Goal: Navigation & Orientation: Find specific page/section

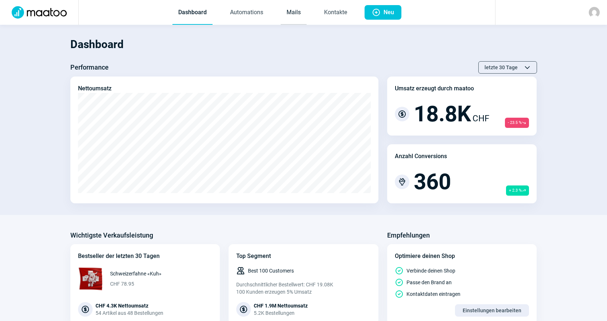
click at [283, 8] on link "Mails" at bounding box center [294, 13] width 26 height 24
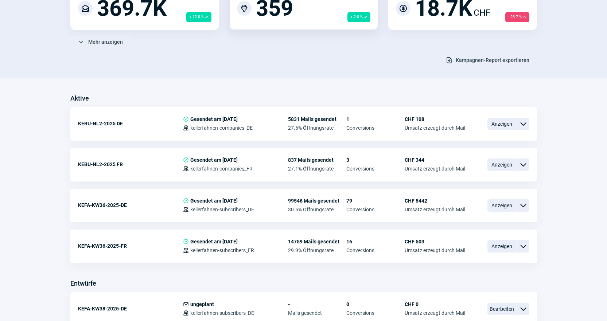
scroll to position [109, 0]
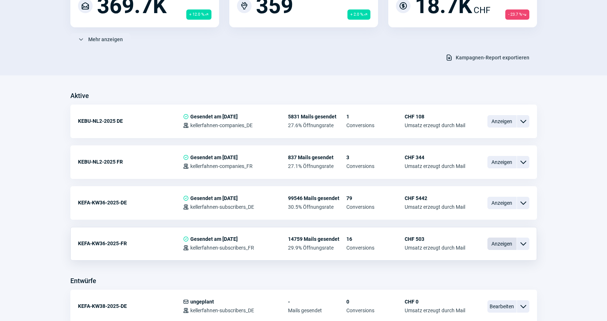
click at [505, 240] on span "Anzeigen" at bounding box center [502, 244] width 29 height 12
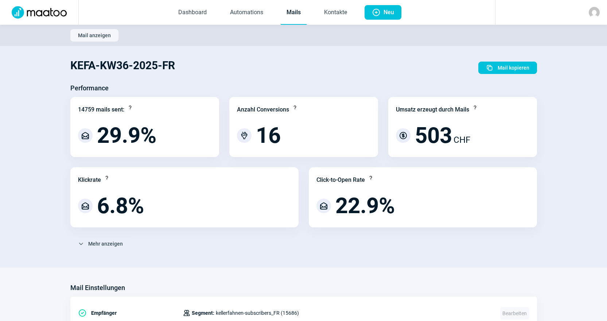
click at [304, 13] on link "Mails" at bounding box center [294, 13] width 26 height 24
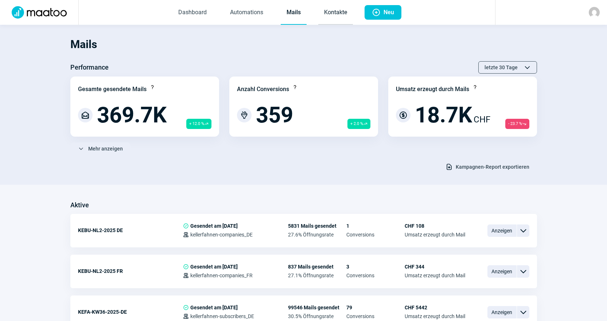
click at [319, 18] on link "Kontakte" at bounding box center [335, 13] width 35 height 24
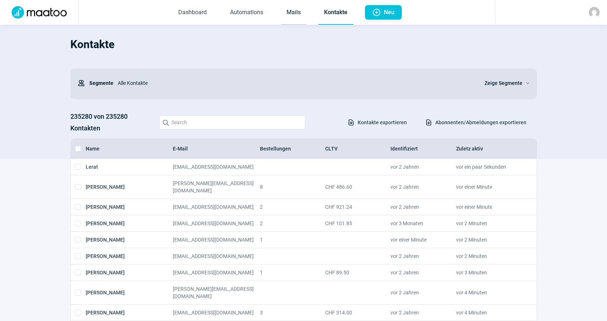
click at [302, 21] on link "Mails" at bounding box center [294, 13] width 26 height 24
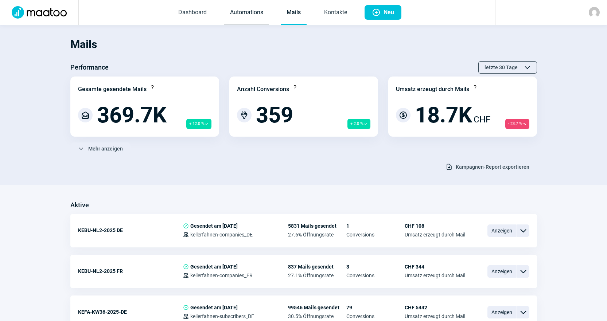
click at [259, 19] on link "Automations" at bounding box center [246, 13] width 45 height 24
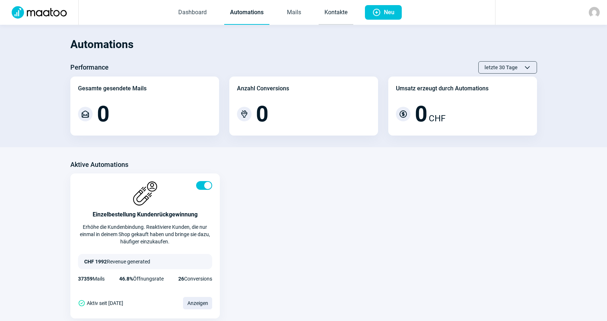
click at [330, 13] on link "Kontakte" at bounding box center [336, 13] width 35 height 24
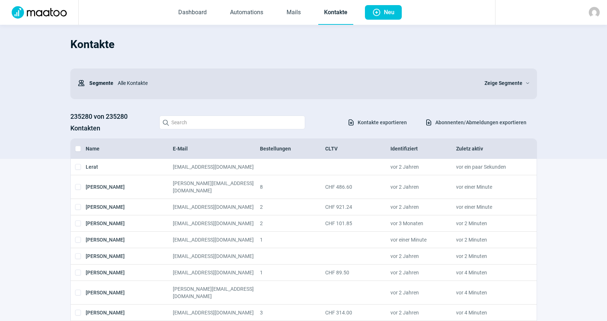
click at [49, 8] on img at bounding box center [39, 12] width 64 height 12
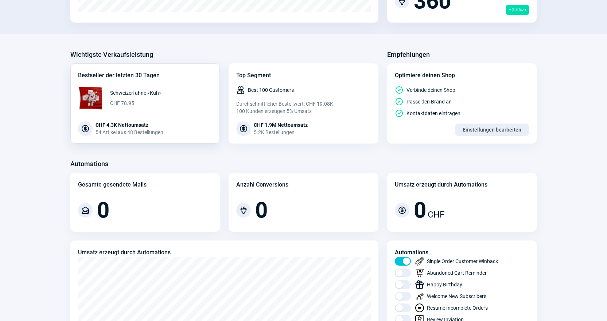
scroll to position [182, 0]
